Goal: Information Seeking & Learning: Learn about a topic

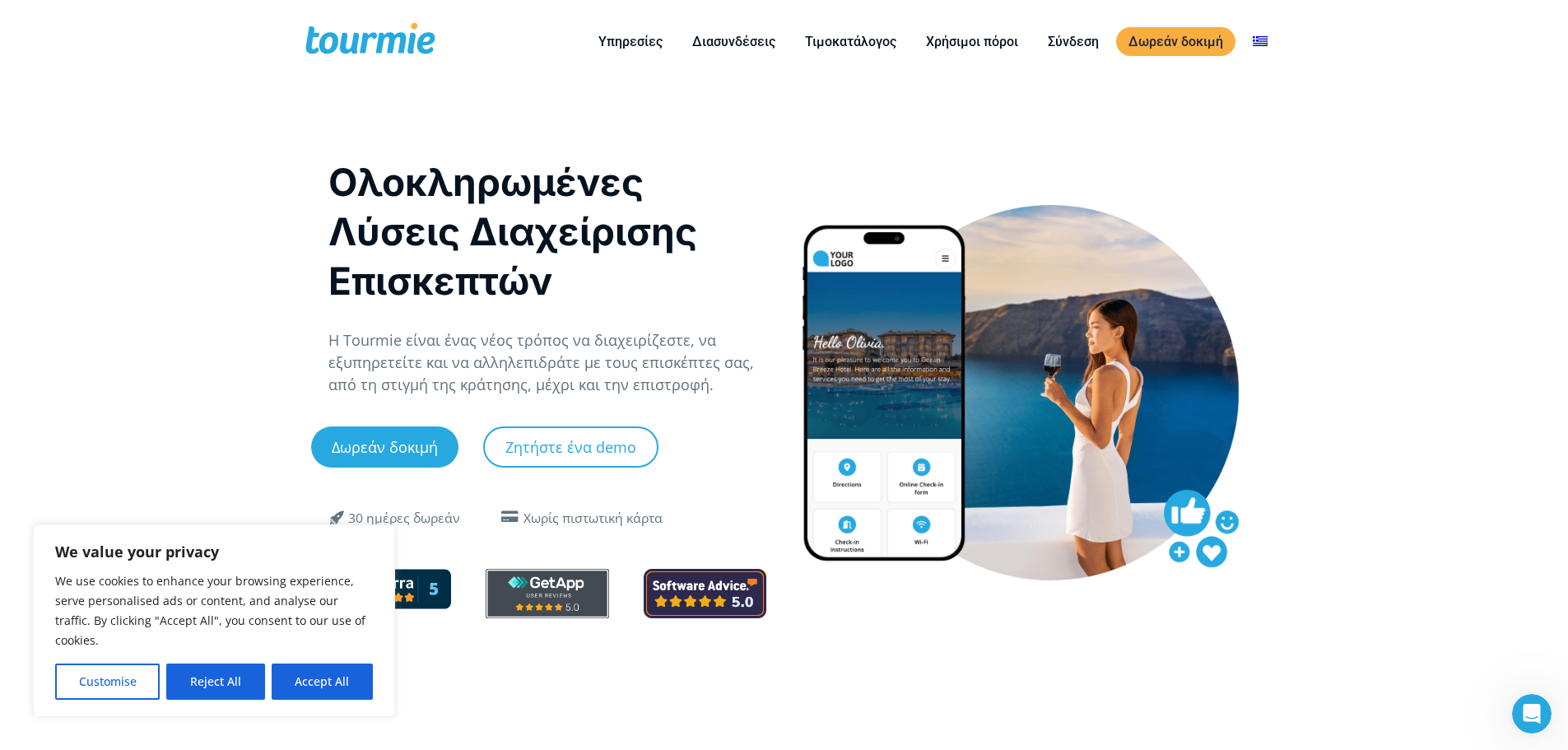
click at [690, 528] on div "Ολοκληρωμένες Λύσεις Διαχείρισης Επισκεπτών Η Tourmie είναι ένας νέος τρόπος να…" at bounding box center [548, 396] width 439 height 478
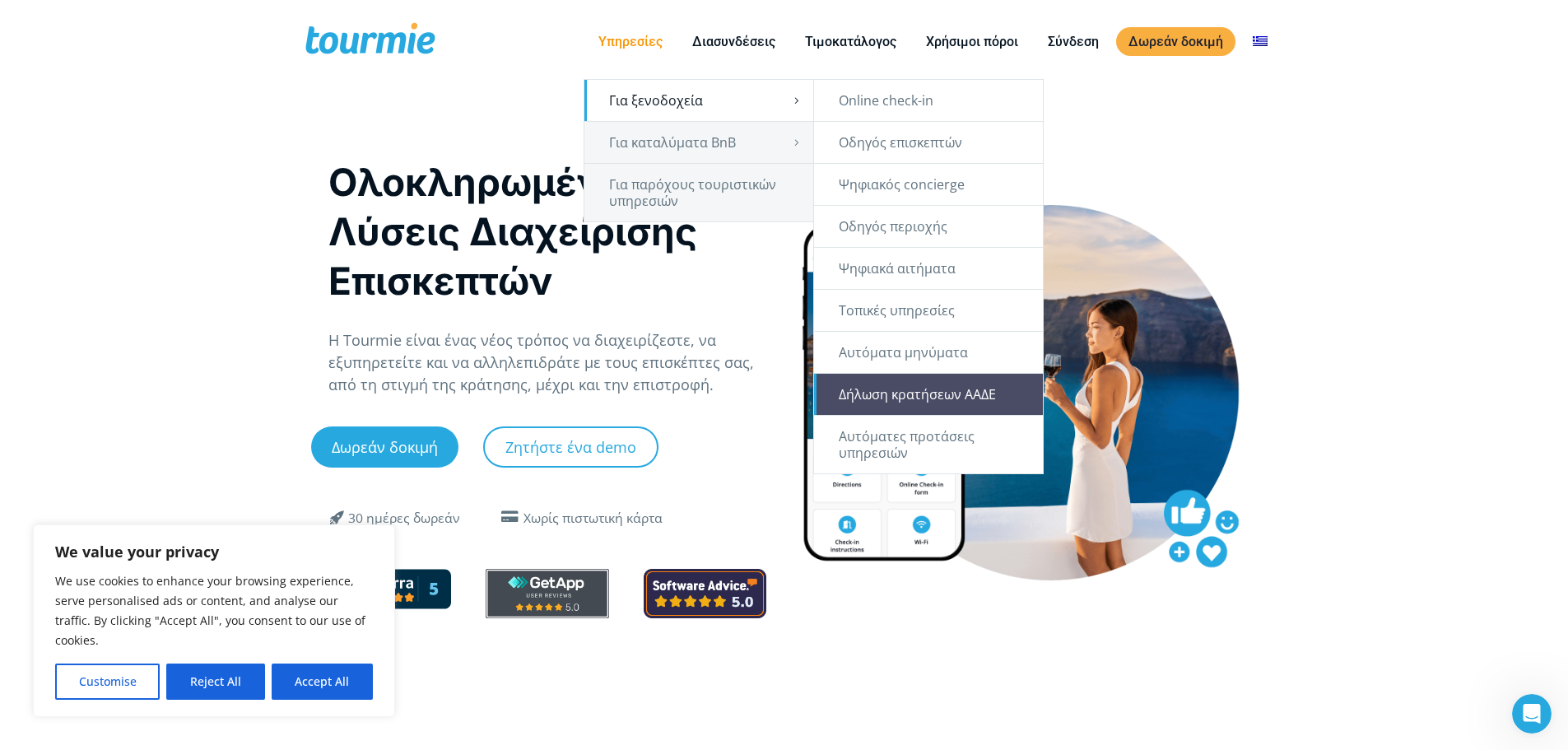
click at [923, 397] on link "Δήλωση κρατήσεων ΑΑΔΕ" at bounding box center [928, 393] width 229 height 41
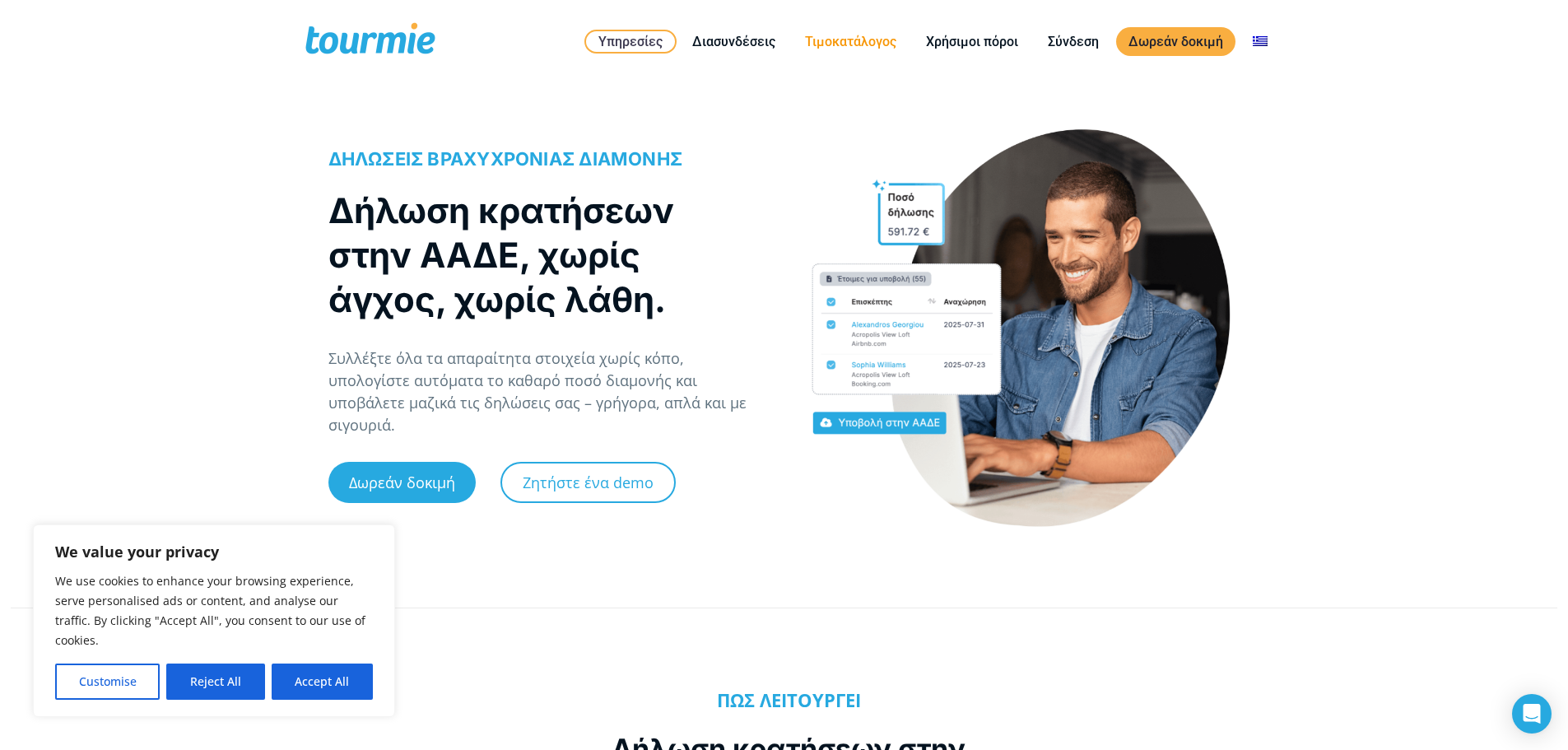
click at [827, 55] on li "Τιμοκατάλογος" at bounding box center [851, 41] width 121 height 74
click at [827, 46] on link "Τιμοκατάλογος" at bounding box center [850, 41] width 116 height 20
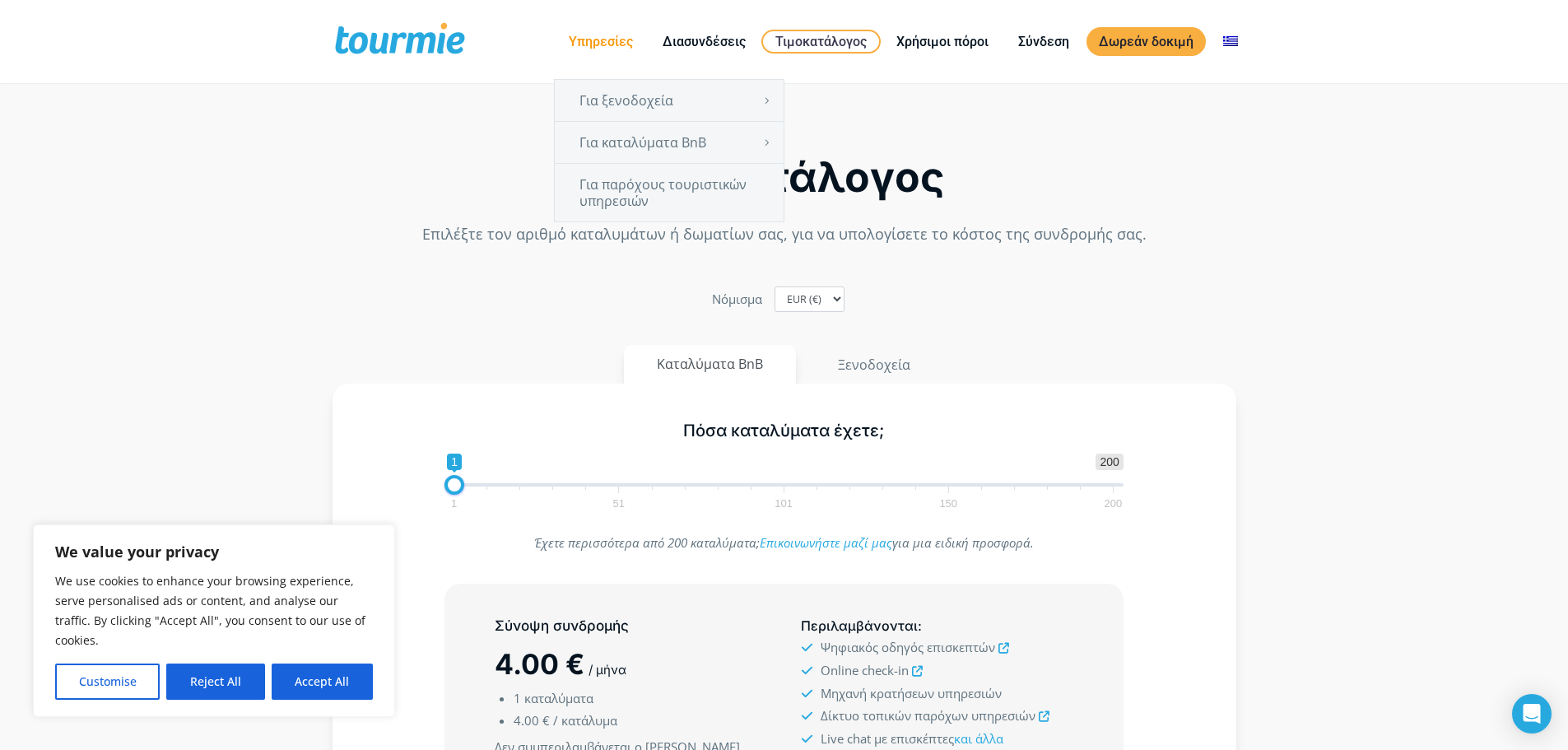
click at [602, 42] on link "Υπηρεσίες" at bounding box center [600, 41] width 89 height 20
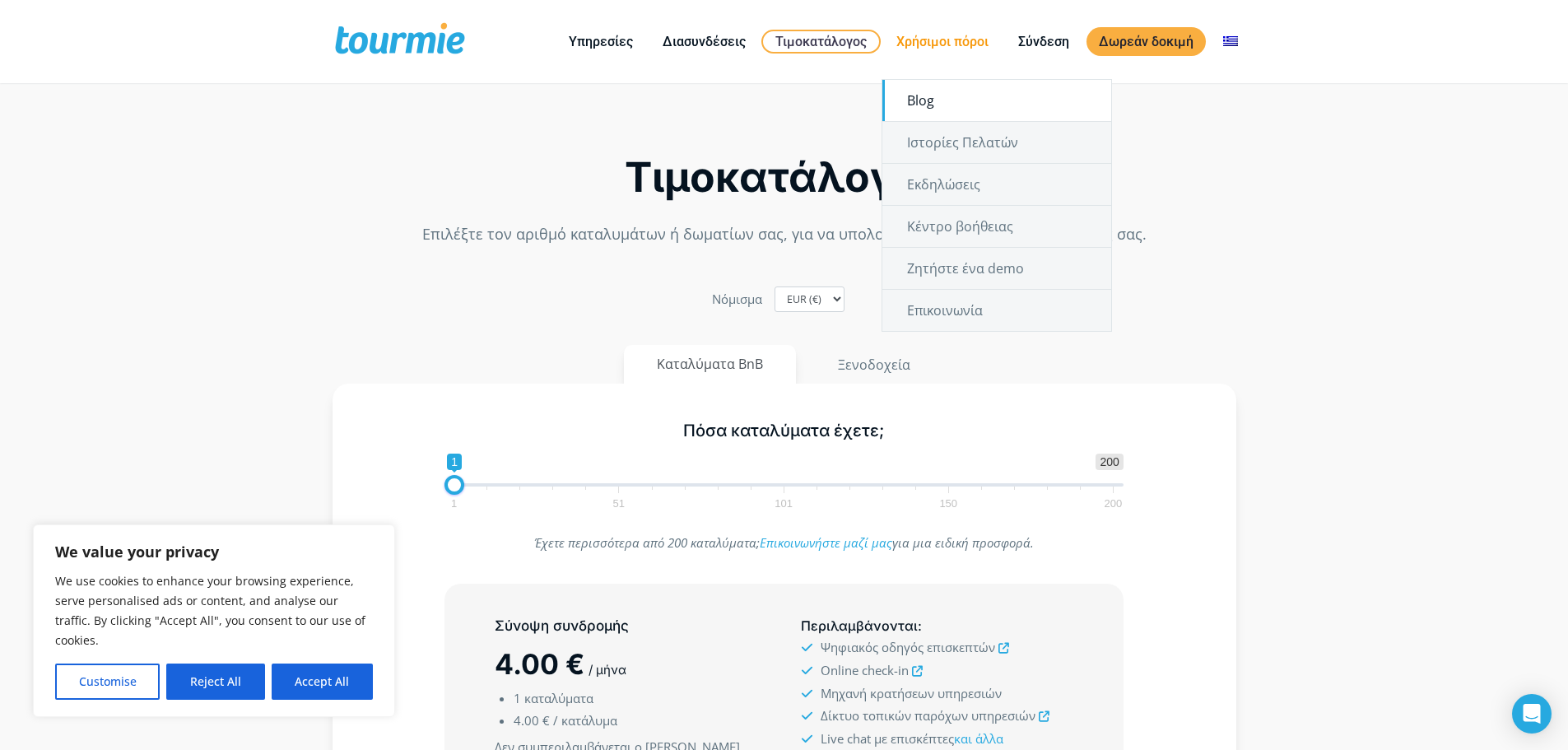
click at [933, 116] on link "Blog" at bounding box center [997, 100] width 229 height 41
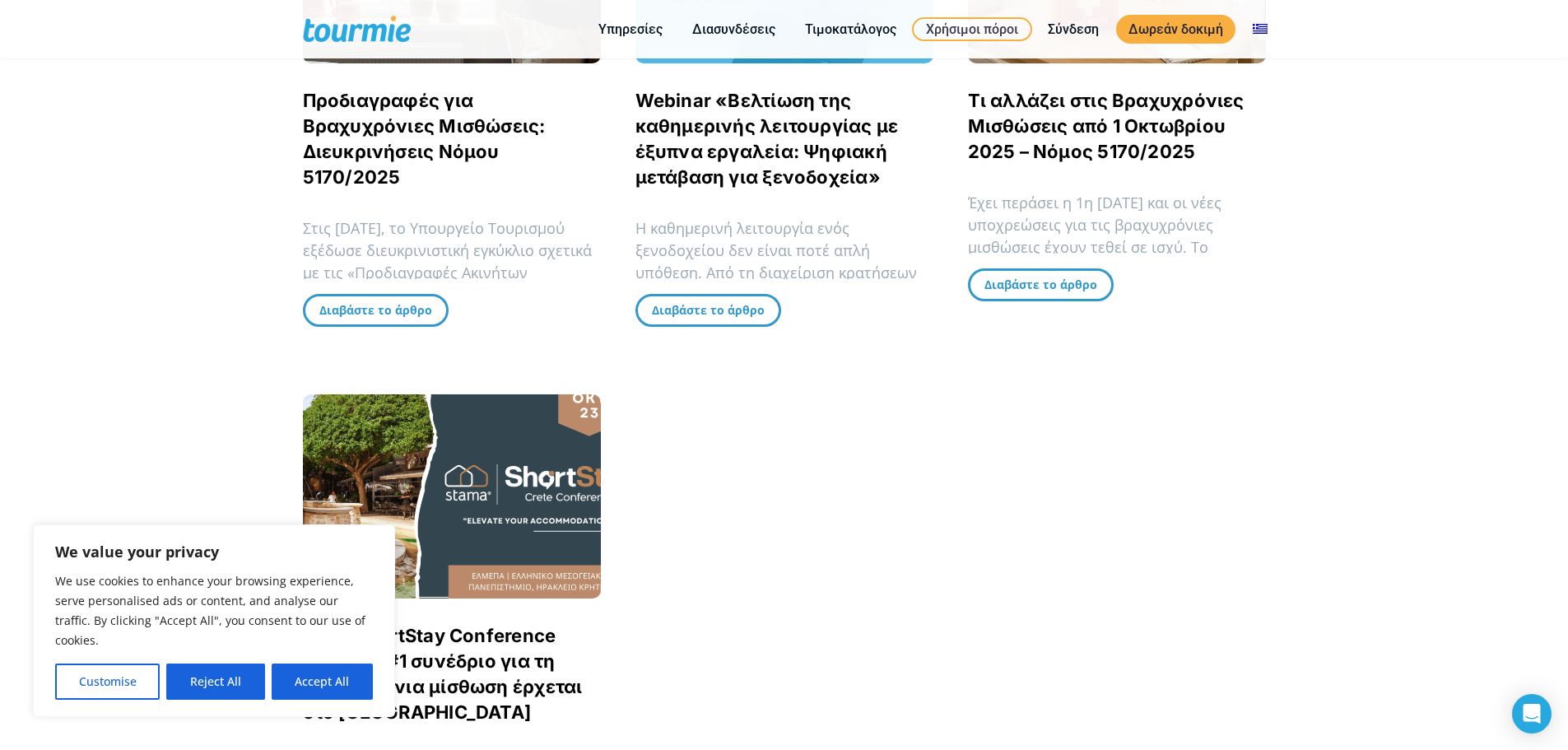
scroll to position [626, 0]
